Goal: Task Accomplishment & Management: Use online tool/utility

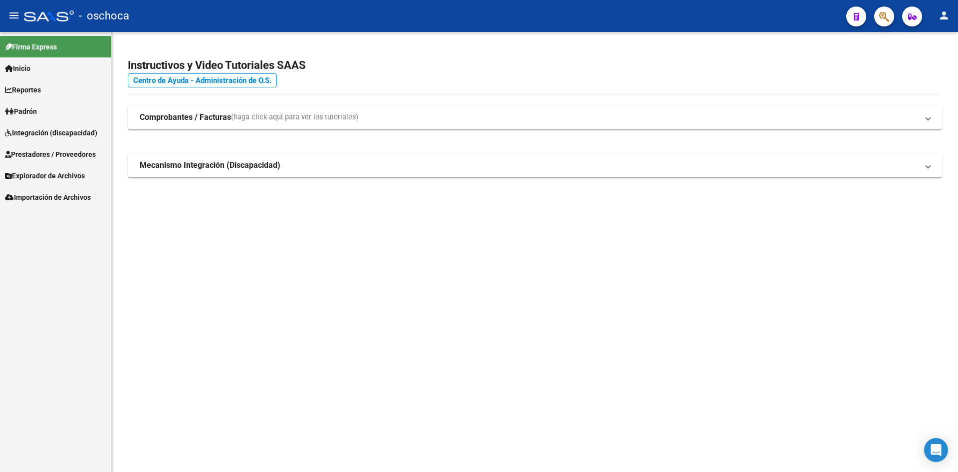
click at [25, 131] on span "Integración (discapacidad)" at bounding box center [51, 132] width 92 height 11
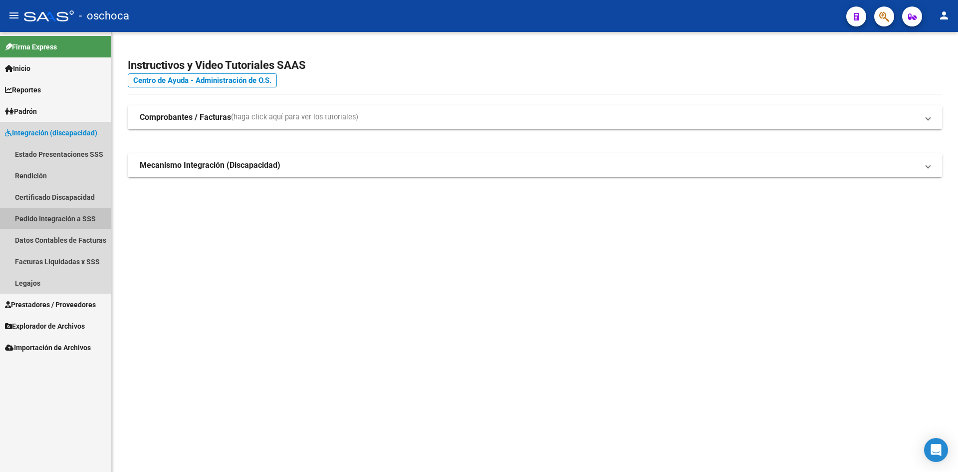
click at [76, 225] on link "Pedido Integración a SSS" at bounding box center [55, 218] width 111 height 21
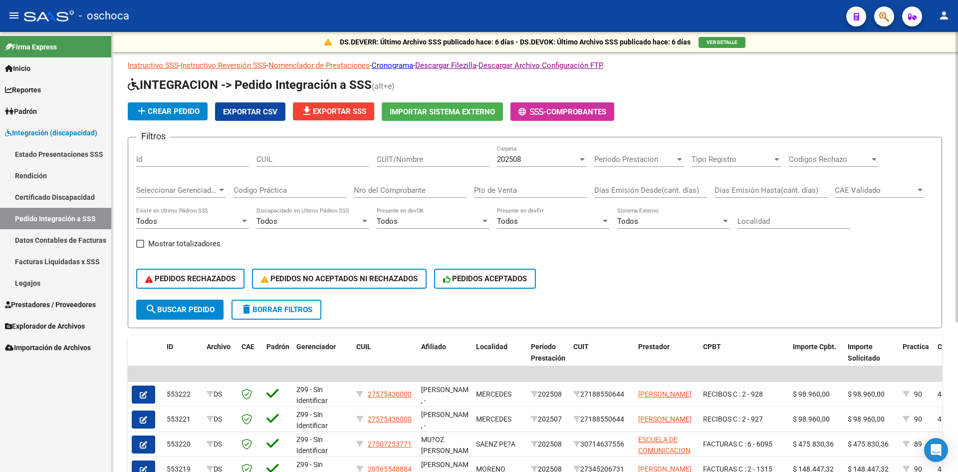
click at [715, 41] on span "VER DETALLE" at bounding box center [722, 41] width 31 height 5
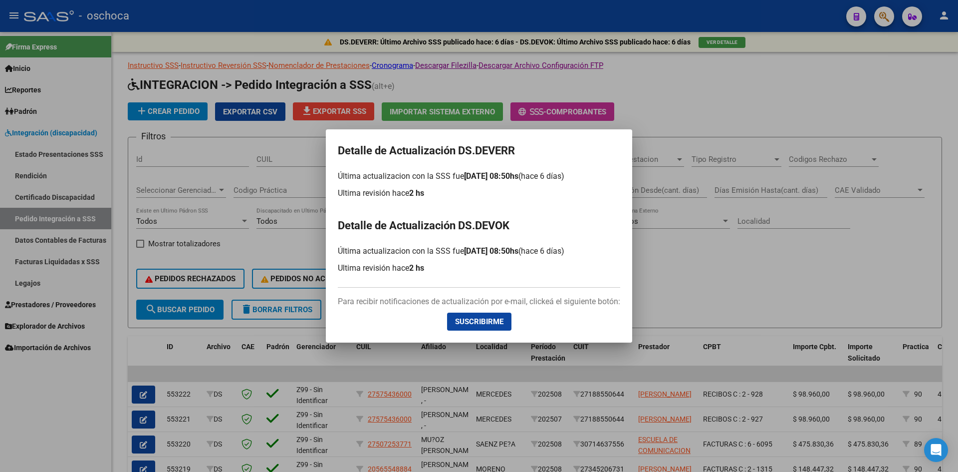
click at [664, 123] on div at bounding box center [479, 236] width 958 height 472
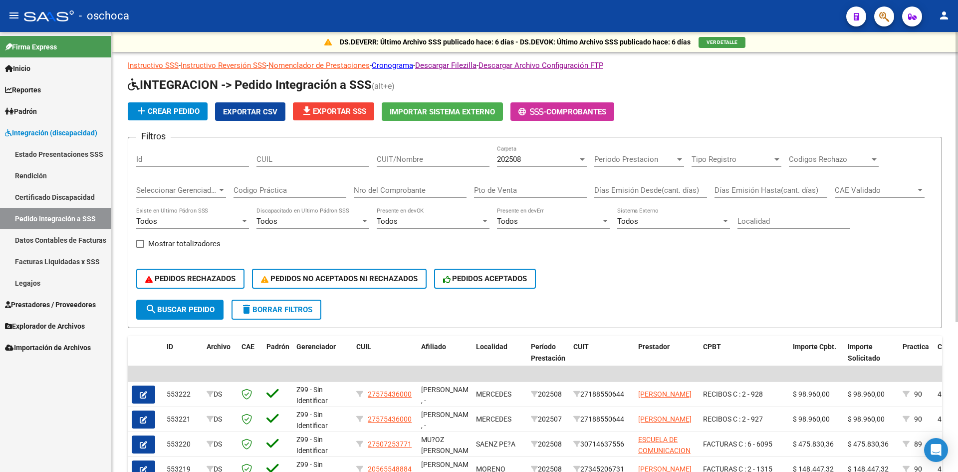
click at [479, 113] on span "Importar Sistema Externo" at bounding box center [442, 111] width 105 height 9
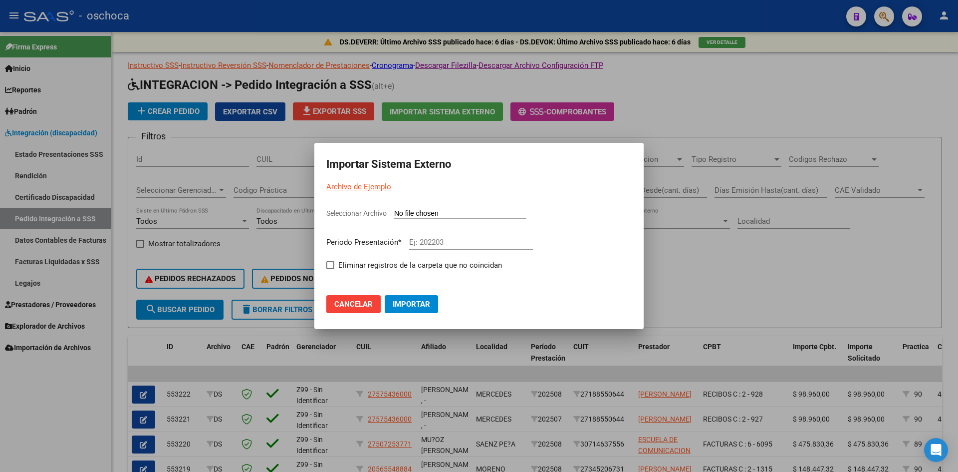
click at [465, 211] on input "Seleccionar Archivo" at bounding box center [460, 213] width 132 height 9
type input "C:\fakepath\105804_ds01_202509_1.TXT"
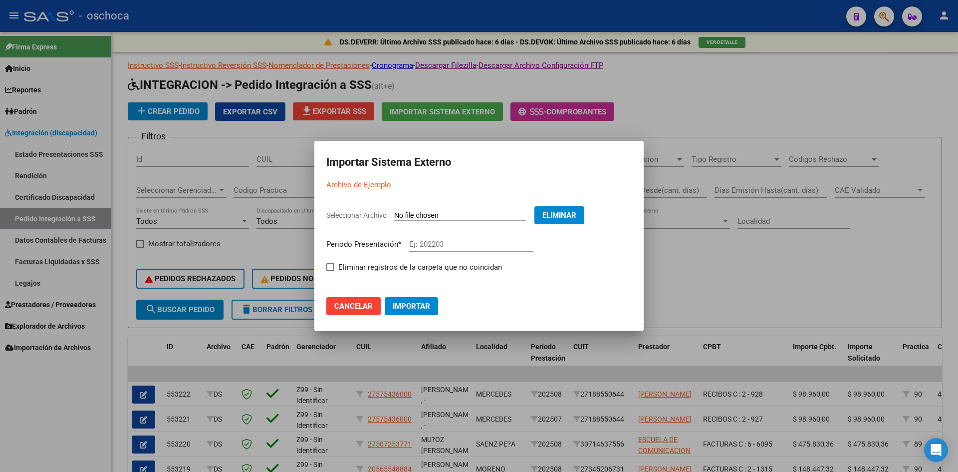
click at [435, 241] on input "Ej: 202203" at bounding box center [471, 244] width 124 height 9
type input "202509"
click at [332, 264] on span at bounding box center [330, 267] width 8 height 8
click at [330, 271] on input "Eliminar registros de la carpeta que no coincidan" at bounding box center [330, 271] width 0 height 0
checkbox input "true"
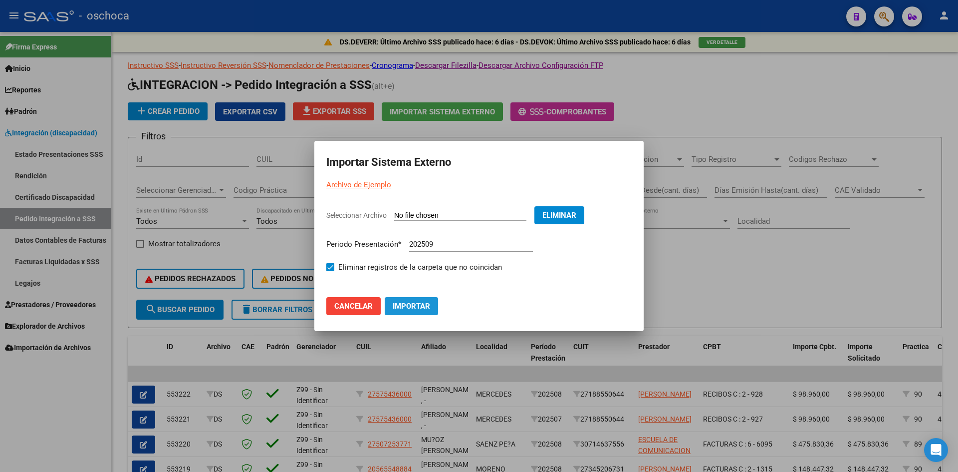
click at [403, 306] on span "Importar" at bounding box center [411, 305] width 37 height 9
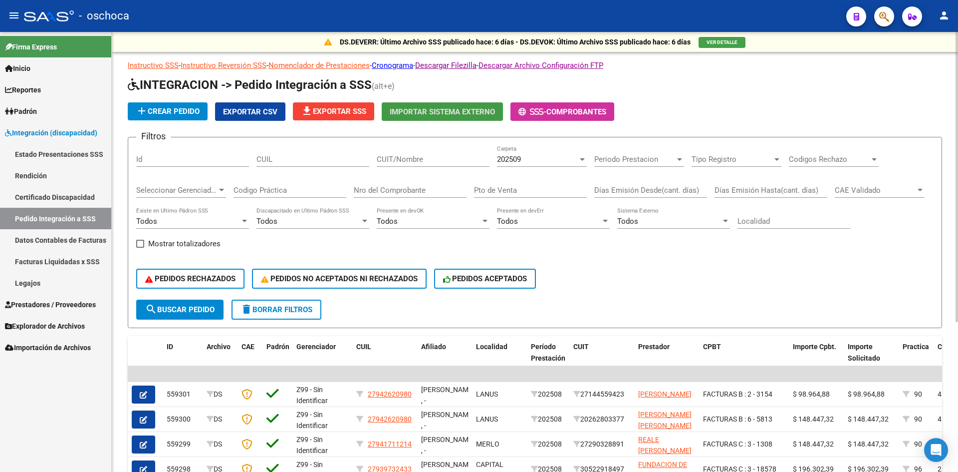
click at [346, 110] on span "file_download Exportar SSS" at bounding box center [333, 111] width 65 height 9
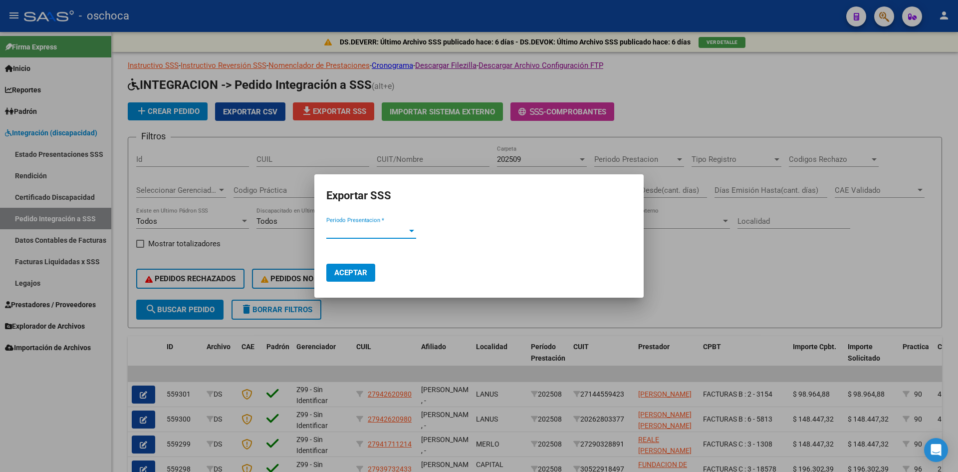
click at [388, 226] on span "Periodo Presentacion *" at bounding box center [366, 230] width 81 height 9
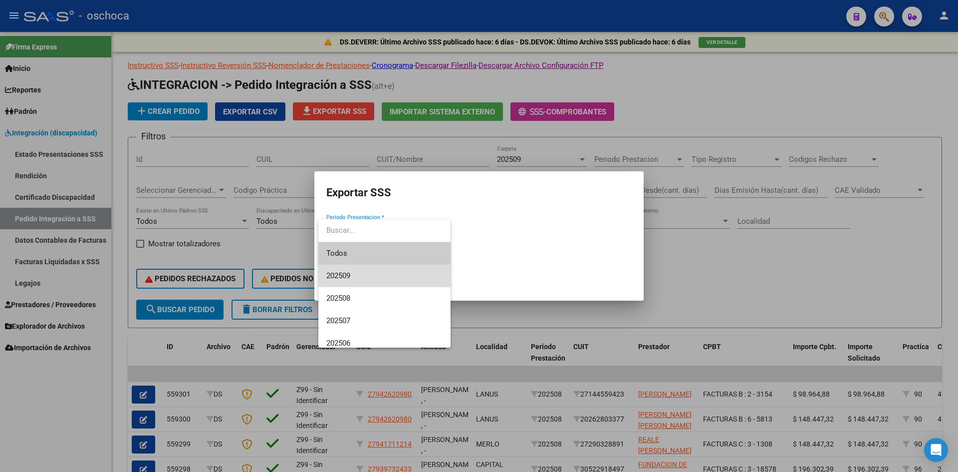
click at [369, 273] on span "202509" at bounding box center [384, 275] width 116 height 22
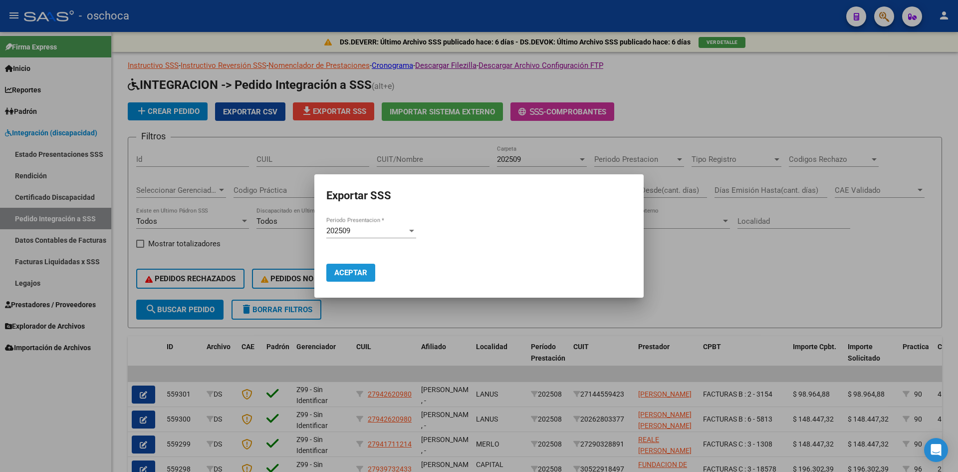
click at [359, 270] on span "Aceptar" at bounding box center [350, 272] width 33 height 9
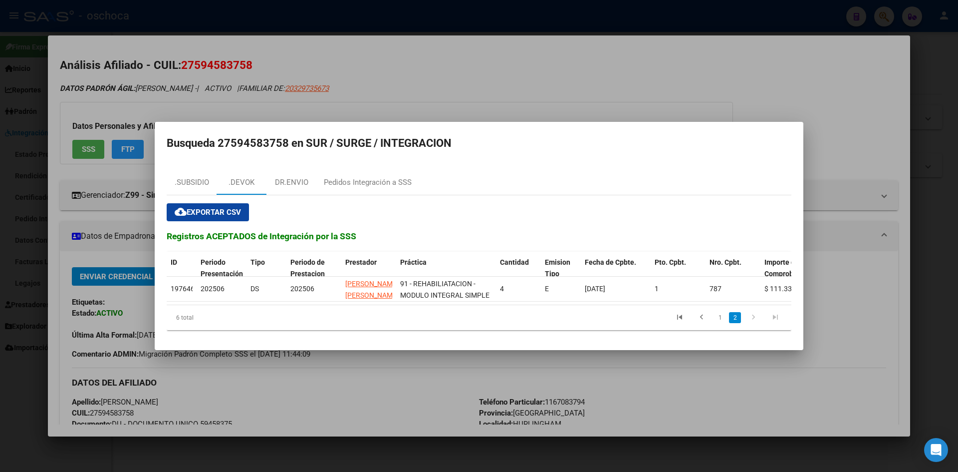
scroll to position [459, 0]
